Goal: Task Accomplishment & Management: Use online tool/utility

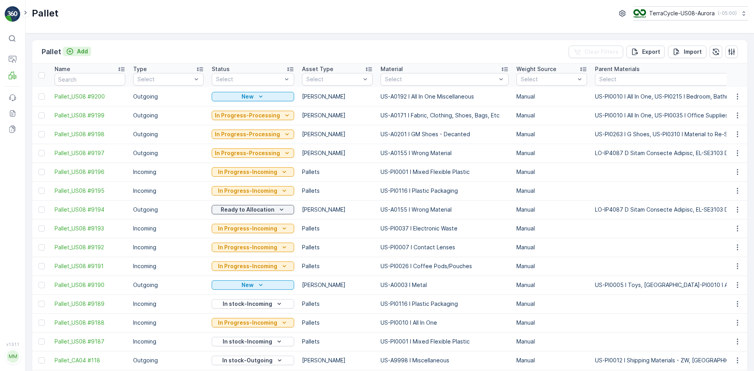
click at [86, 50] on p "Add" at bounding box center [82, 52] width 11 height 8
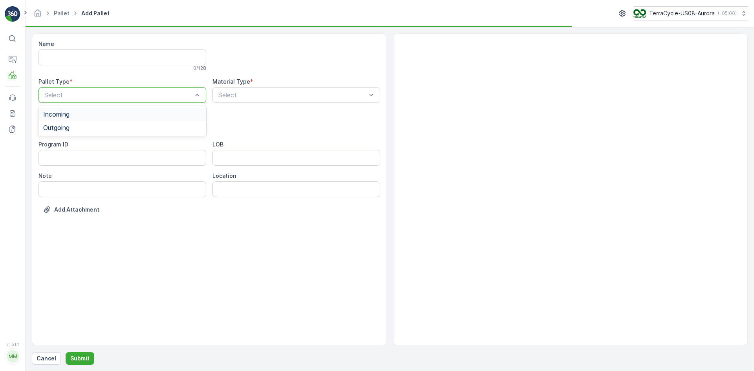
click at [142, 89] on div "Select" at bounding box center [122, 95] width 168 height 16
click at [123, 131] on div "Outgoing" at bounding box center [122, 127] width 168 height 13
click at [93, 143] on div "Gaylord" at bounding box center [122, 145] width 158 height 7
click at [261, 88] on div "Select" at bounding box center [296, 95] width 168 height 16
click at [264, 93] on div at bounding box center [293, 94] width 150 height 7
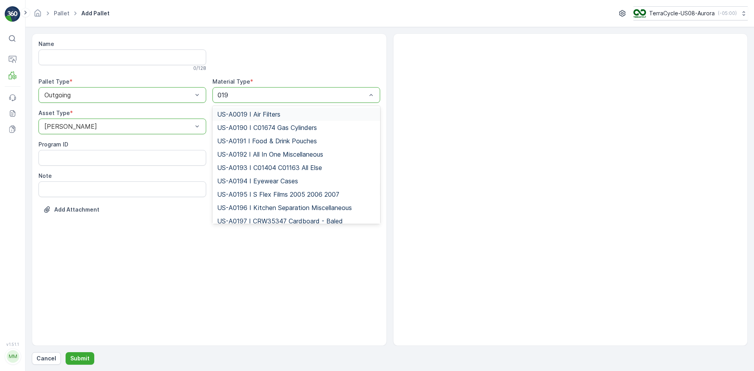
type input "0192"
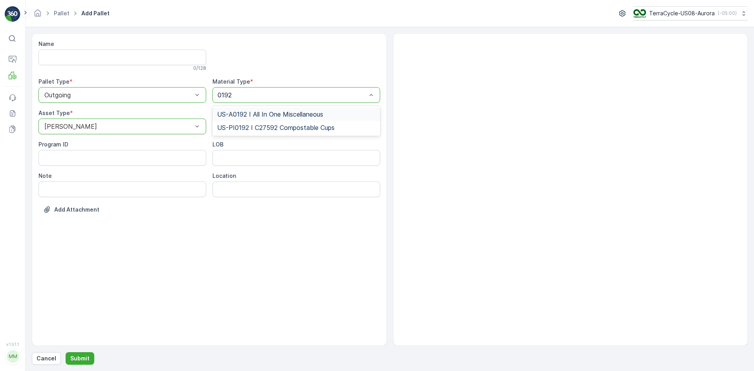
click at [257, 114] on span "US-A0192 I All In One Miscellaneous" at bounding box center [270, 114] width 106 height 7
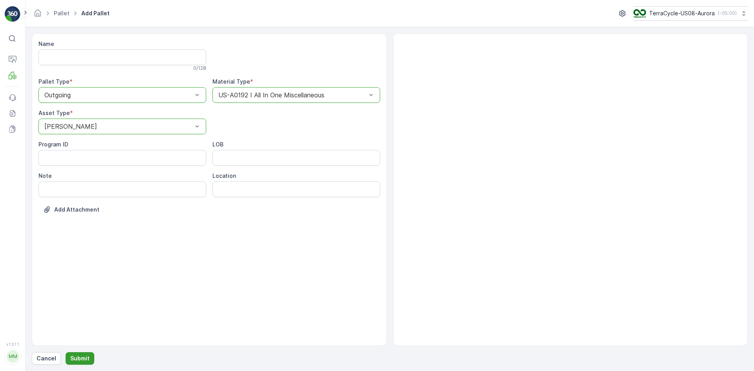
click at [79, 359] on p "Submit" at bounding box center [79, 359] width 19 height 8
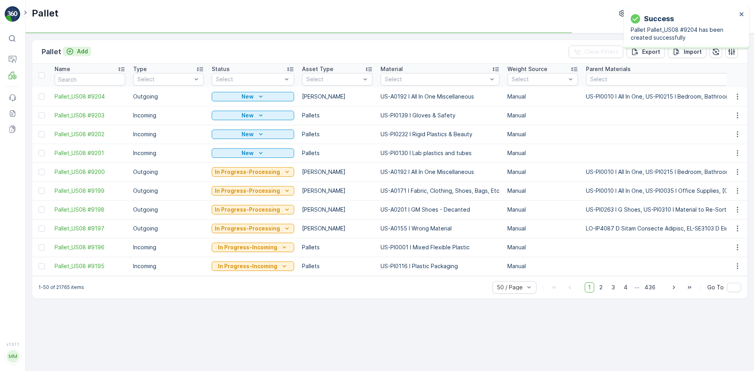
click at [83, 52] on p "Add" at bounding box center [82, 52] width 11 height 8
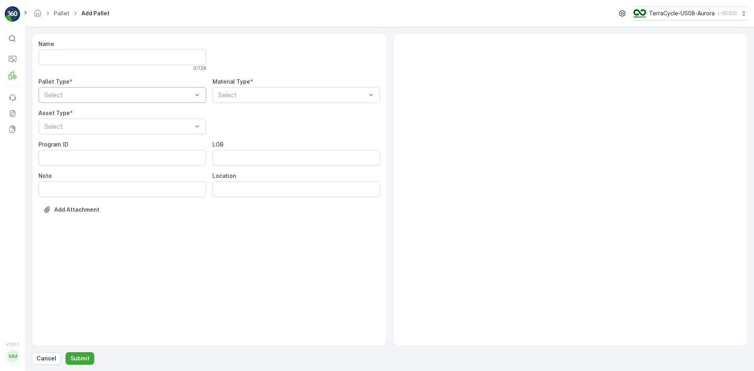
click at [92, 88] on div "Select" at bounding box center [122, 95] width 168 height 16
click at [85, 129] on div "Outgoing" at bounding box center [122, 127] width 158 height 7
click at [89, 142] on div "Gaylord" at bounding box center [122, 145] width 168 height 13
click at [236, 89] on div "Select" at bounding box center [296, 95] width 168 height 16
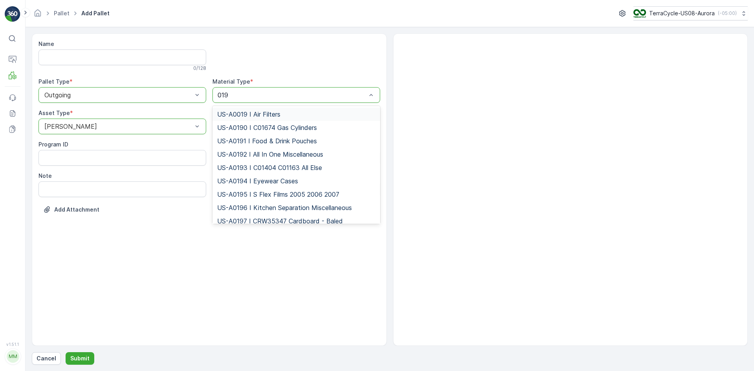
type input "0192"
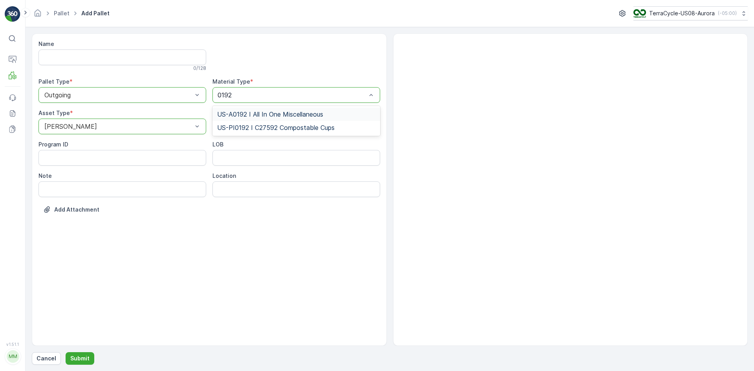
click at [274, 111] on span "US-A0192 I All In One Miscellaneous" at bounding box center [270, 114] width 106 height 7
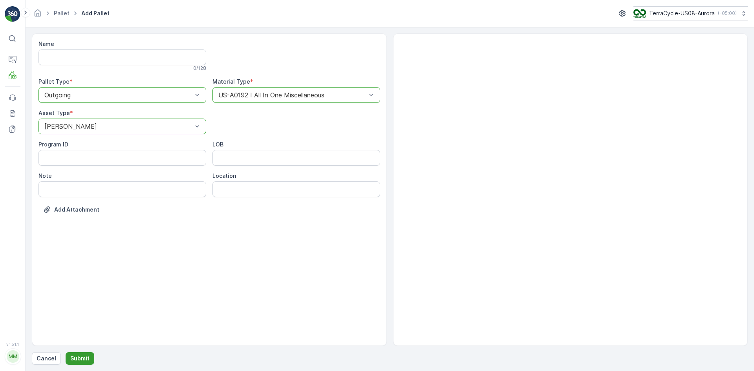
click at [82, 355] on p "Submit" at bounding box center [79, 359] width 19 height 8
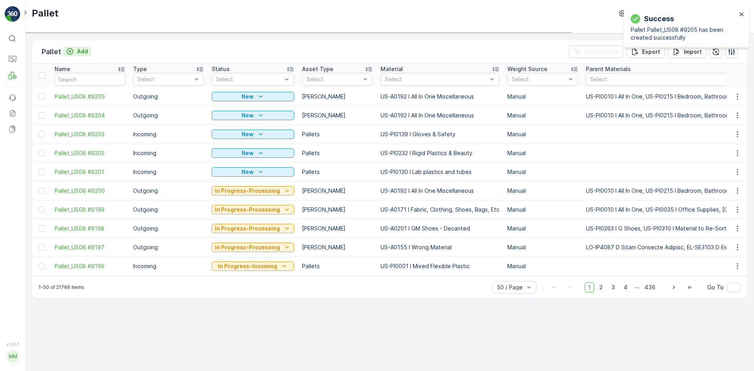
click at [77, 54] on p "Add" at bounding box center [82, 52] width 11 height 8
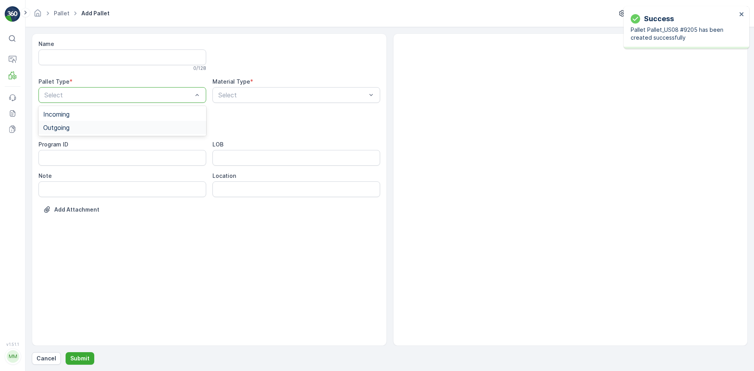
click at [101, 127] on div "Outgoing" at bounding box center [122, 127] width 158 height 7
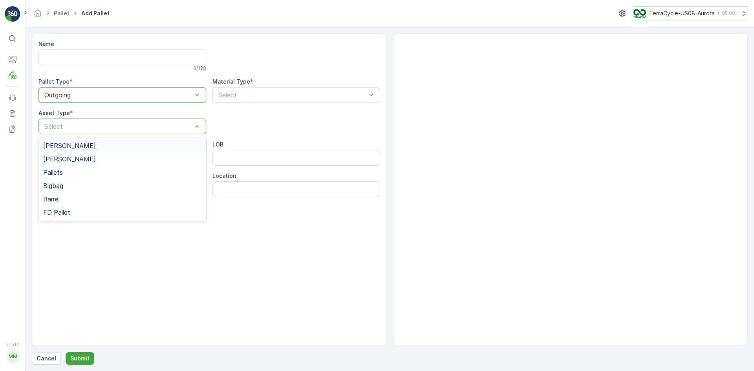
click at [101, 145] on div "Gaylord" at bounding box center [122, 145] width 158 height 7
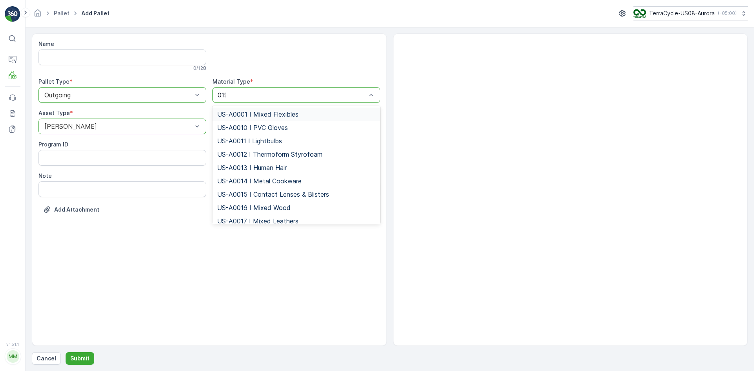
type input "0192"
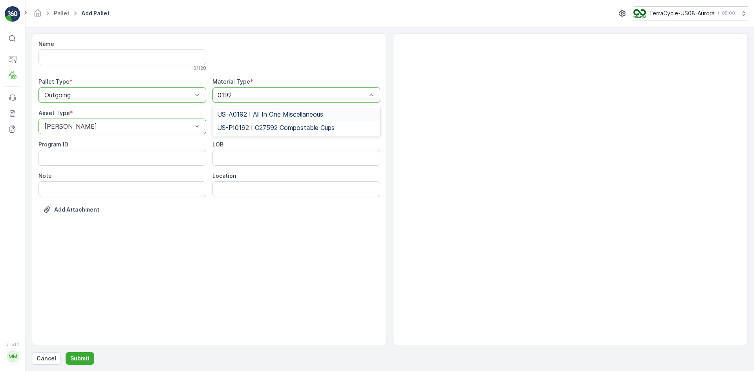
click at [329, 113] on div "US-A0192 I All In One Miscellaneous" at bounding box center [296, 114] width 158 height 7
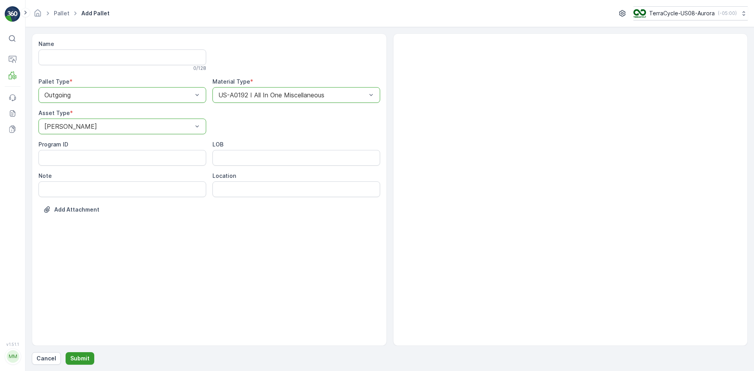
click at [84, 357] on p "Submit" at bounding box center [79, 359] width 19 height 8
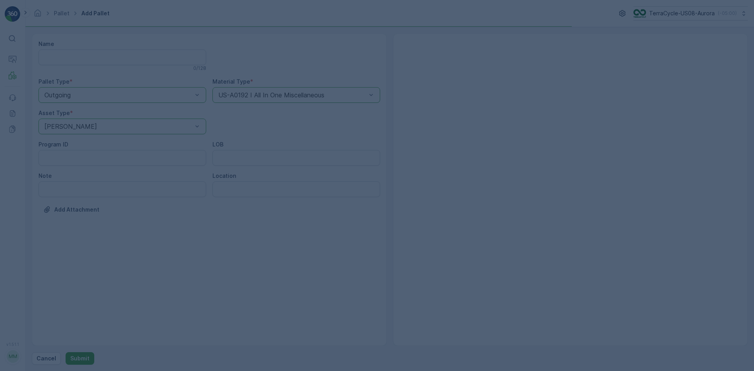
click at [84, 357] on div at bounding box center [377, 185] width 754 height 371
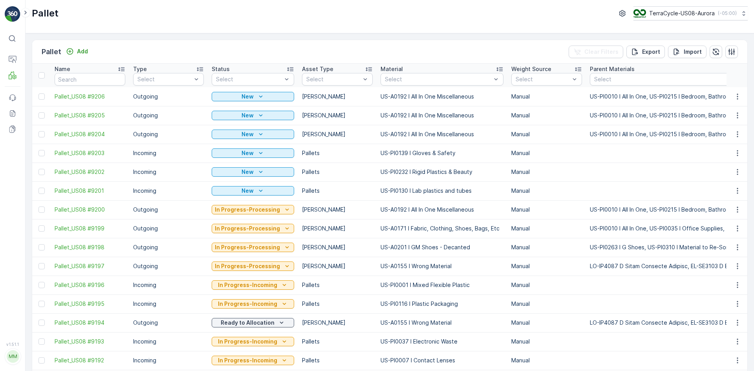
drag, startPoint x: 232, startPoint y: 3, endPoint x: 396, endPoint y: 53, distance: 171.2
click at [396, 53] on div "Pallet Add Clear Filters Export Import" at bounding box center [389, 52] width 715 height 24
click at [79, 53] on p "Add" at bounding box center [82, 52] width 11 height 8
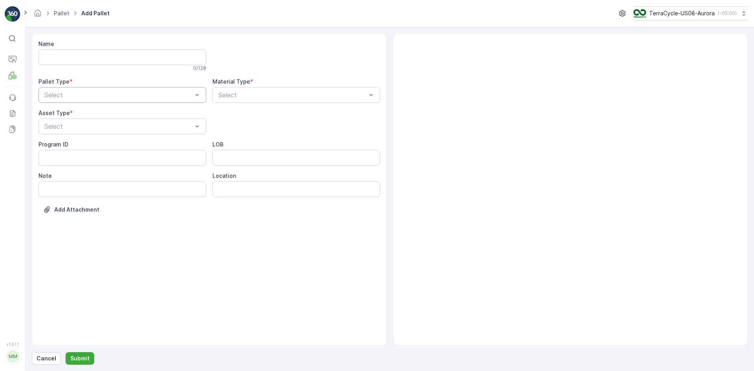
click at [145, 100] on div "Select" at bounding box center [122, 95] width 168 height 16
click at [130, 132] on div "Outgoing" at bounding box center [122, 127] width 168 height 13
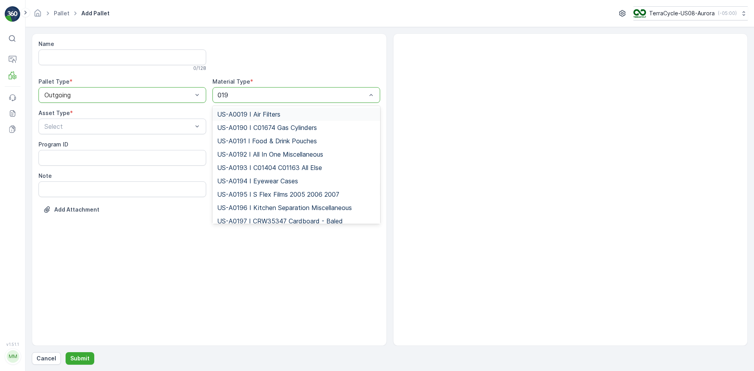
type input "0192"
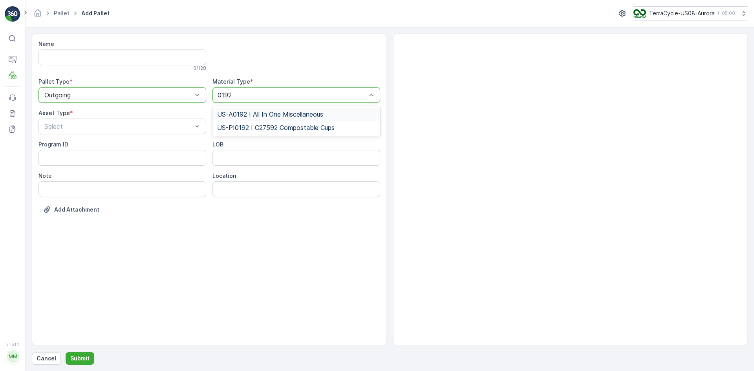
click at [293, 113] on span "US-A0192 I All In One Miscellaneous" at bounding box center [270, 114] width 106 height 7
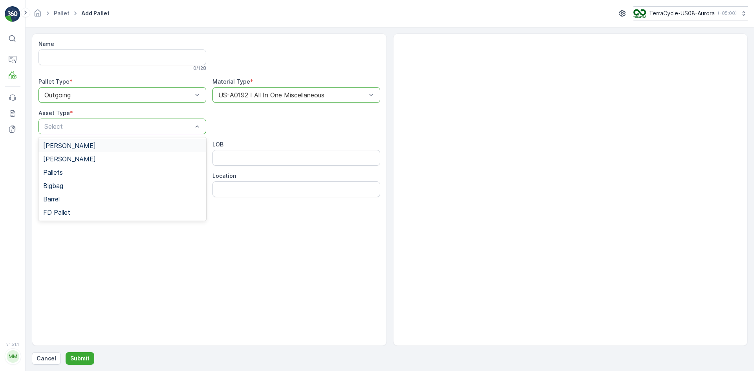
click at [89, 142] on div "Gaylord" at bounding box center [122, 145] width 158 height 7
click at [81, 365] on form "Name 0 / 128 Pallet Type * option Outgoing, selected. Outgoing Material Type * …" at bounding box center [390, 199] width 728 height 344
click at [82, 361] on p "Submit" at bounding box center [79, 359] width 19 height 8
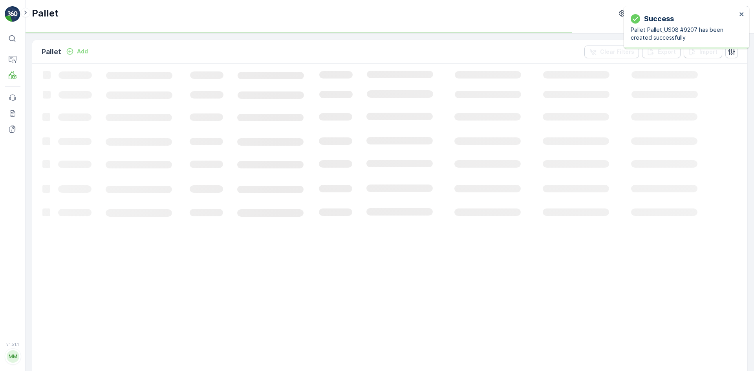
click at [73, 50] on icon "Add" at bounding box center [70, 52] width 8 height 8
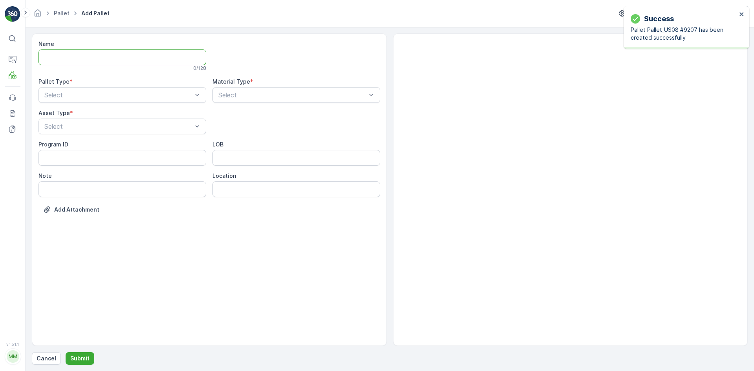
click at [73, 50] on input "Name" at bounding box center [122, 57] width 168 height 16
click at [74, 85] on div "Pallet Type *" at bounding box center [122, 82] width 168 height 8
click at [77, 89] on div "Select" at bounding box center [122, 95] width 168 height 16
click at [98, 123] on div "Outgoing" at bounding box center [122, 127] width 168 height 13
click at [92, 144] on div "Gaylord" at bounding box center [122, 145] width 158 height 7
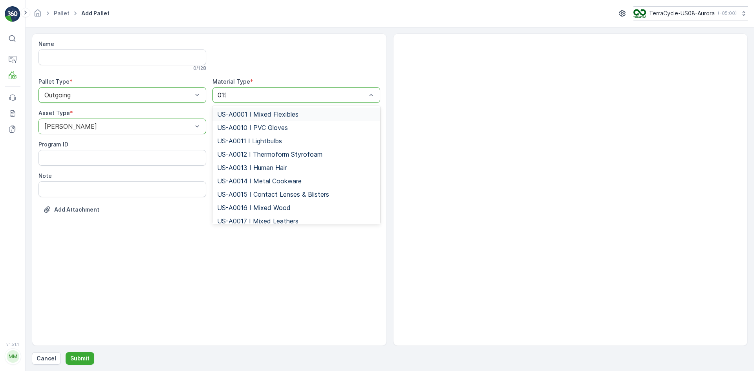
type input "0192"
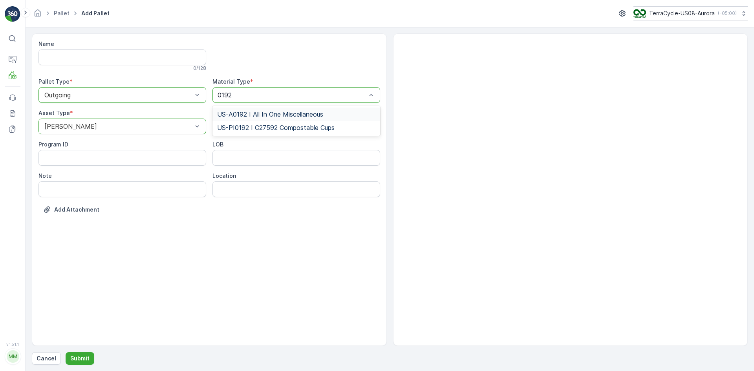
click at [275, 110] on div "US-A0192 I All In One Miscellaneous" at bounding box center [296, 114] width 168 height 13
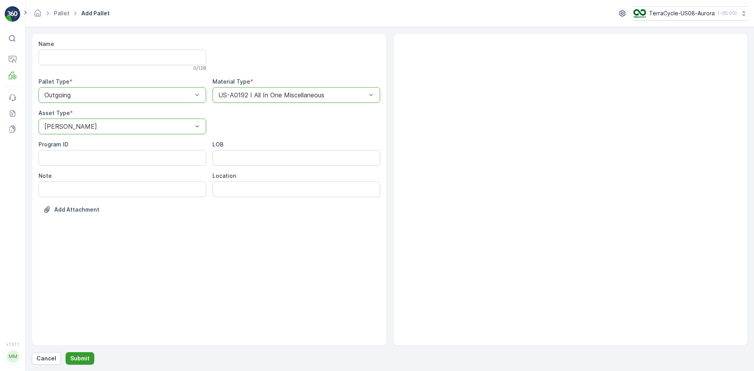
click at [86, 357] on p "Submit" at bounding box center [79, 359] width 19 height 8
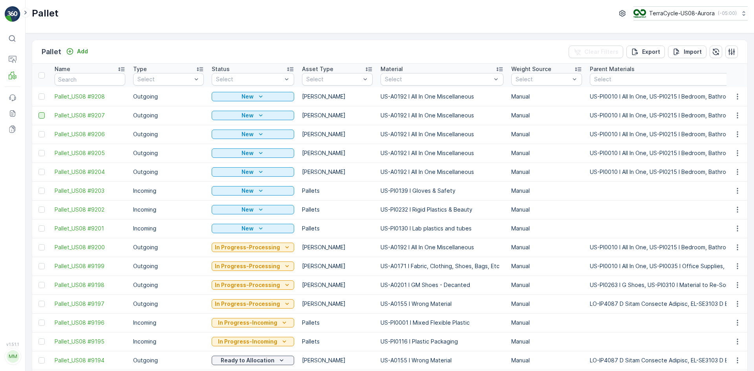
drag, startPoint x: 40, startPoint y: 98, endPoint x: 40, endPoint y: 117, distance: 18.5
click at [40, 98] on div at bounding box center [41, 96] width 6 height 6
click at [38, 93] on input "checkbox" at bounding box center [38, 93] width 0 height 0
click at [40, 116] on div at bounding box center [41, 115] width 6 height 6
click at [38, 112] on input "checkbox" at bounding box center [38, 112] width 0 height 0
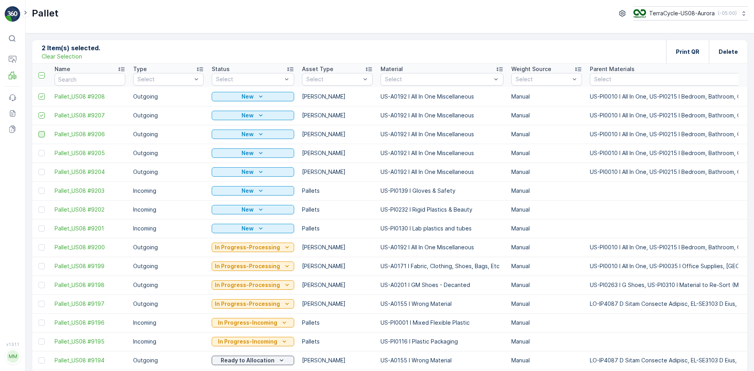
click at [41, 133] on div at bounding box center [41, 134] width 6 height 6
click at [38, 131] on input "checkbox" at bounding box center [38, 131] width 0 height 0
click at [41, 153] on div at bounding box center [41, 153] width 6 height 6
click at [38, 150] on input "checkbox" at bounding box center [38, 150] width 0 height 0
click at [41, 174] on div at bounding box center [41, 172] width 6 height 6
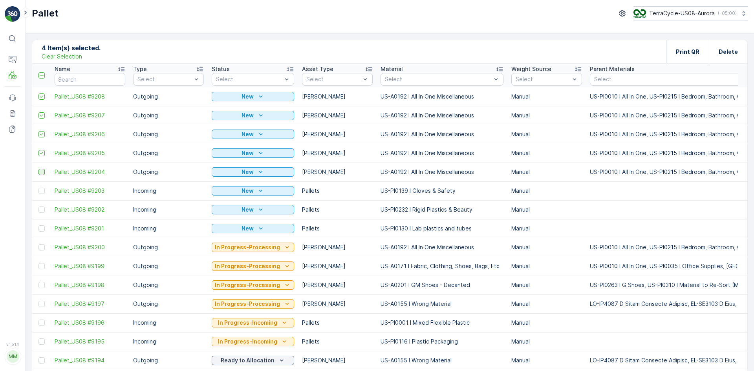
click at [38, 169] on input "checkbox" at bounding box center [38, 169] width 0 height 0
click at [690, 51] on p "Print QR" at bounding box center [688, 52] width 24 height 8
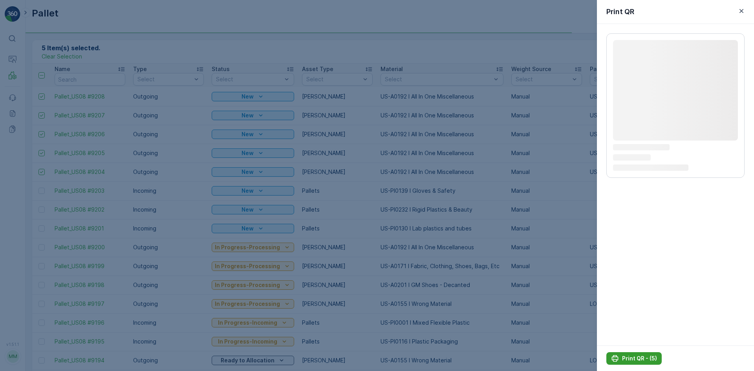
click at [620, 358] on div "Print QR - (5)" at bounding box center [634, 359] width 46 height 8
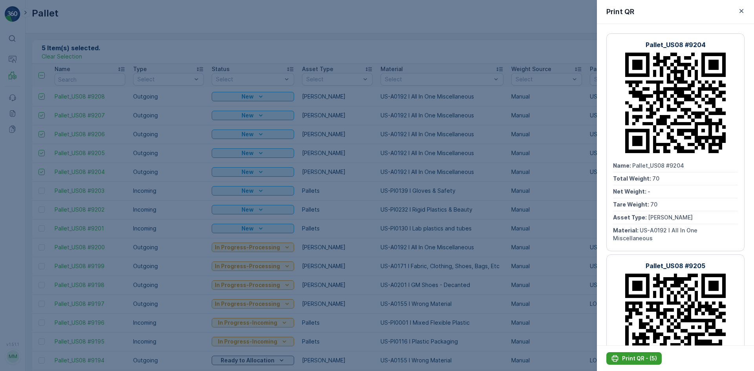
click at [620, 358] on div "Print QR - (5)" at bounding box center [634, 359] width 46 height 8
